Goal: Navigation & Orientation: Find specific page/section

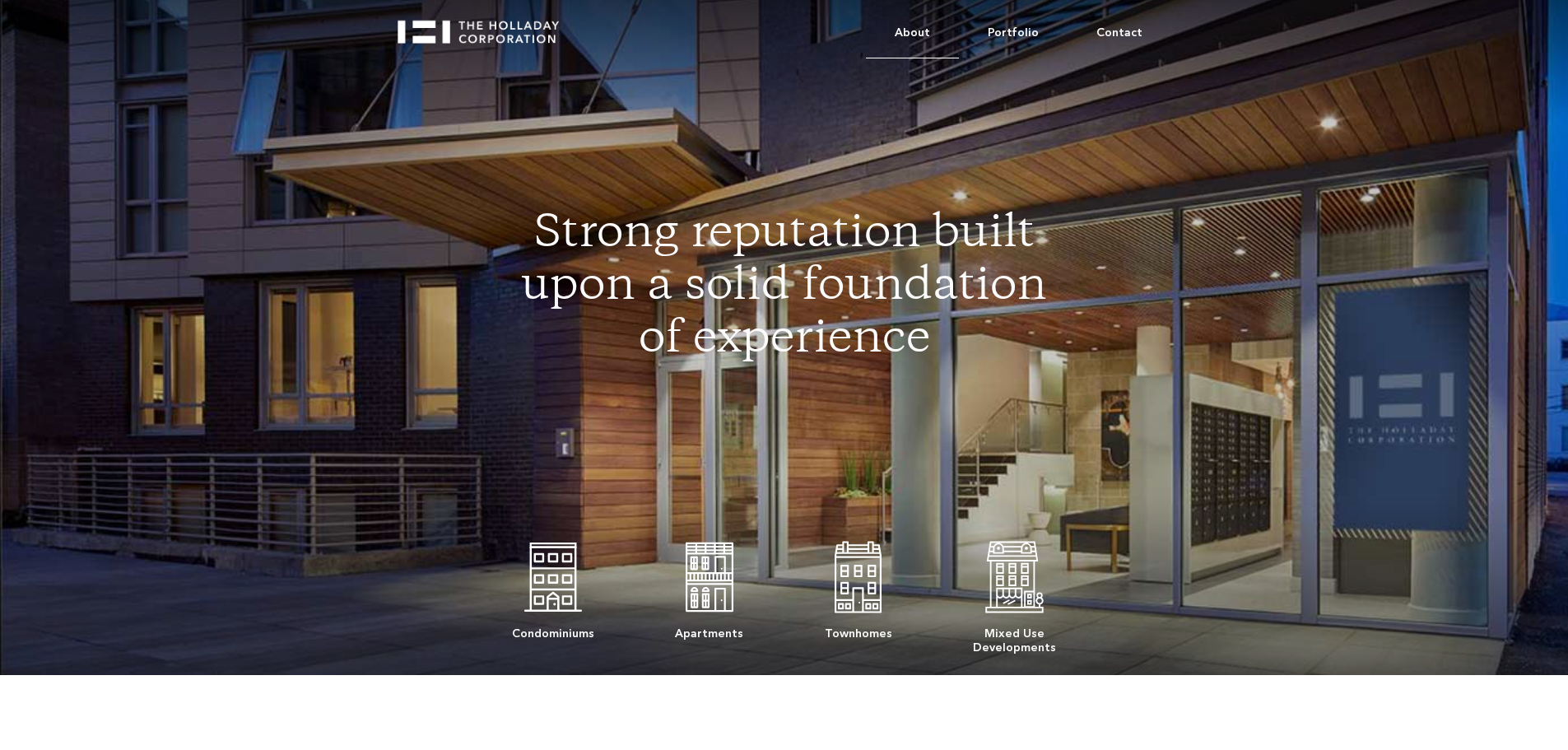
click at [927, 34] on link "About" at bounding box center [911, 34] width 93 height 50
click at [927, 28] on link "About" at bounding box center [911, 34] width 93 height 50
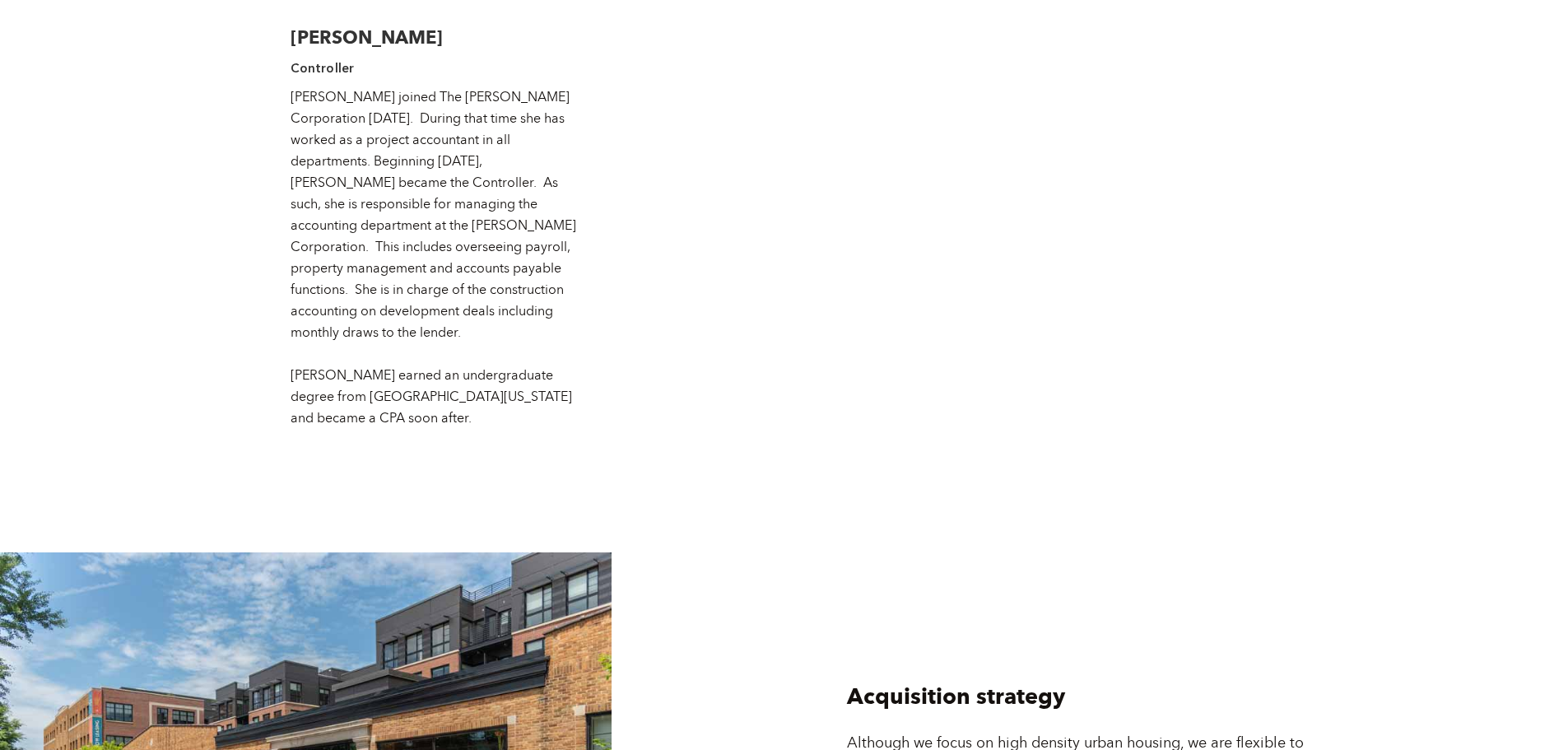
scroll to position [3684, 0]
